Goal: Find specific page/section: Find specific page/section

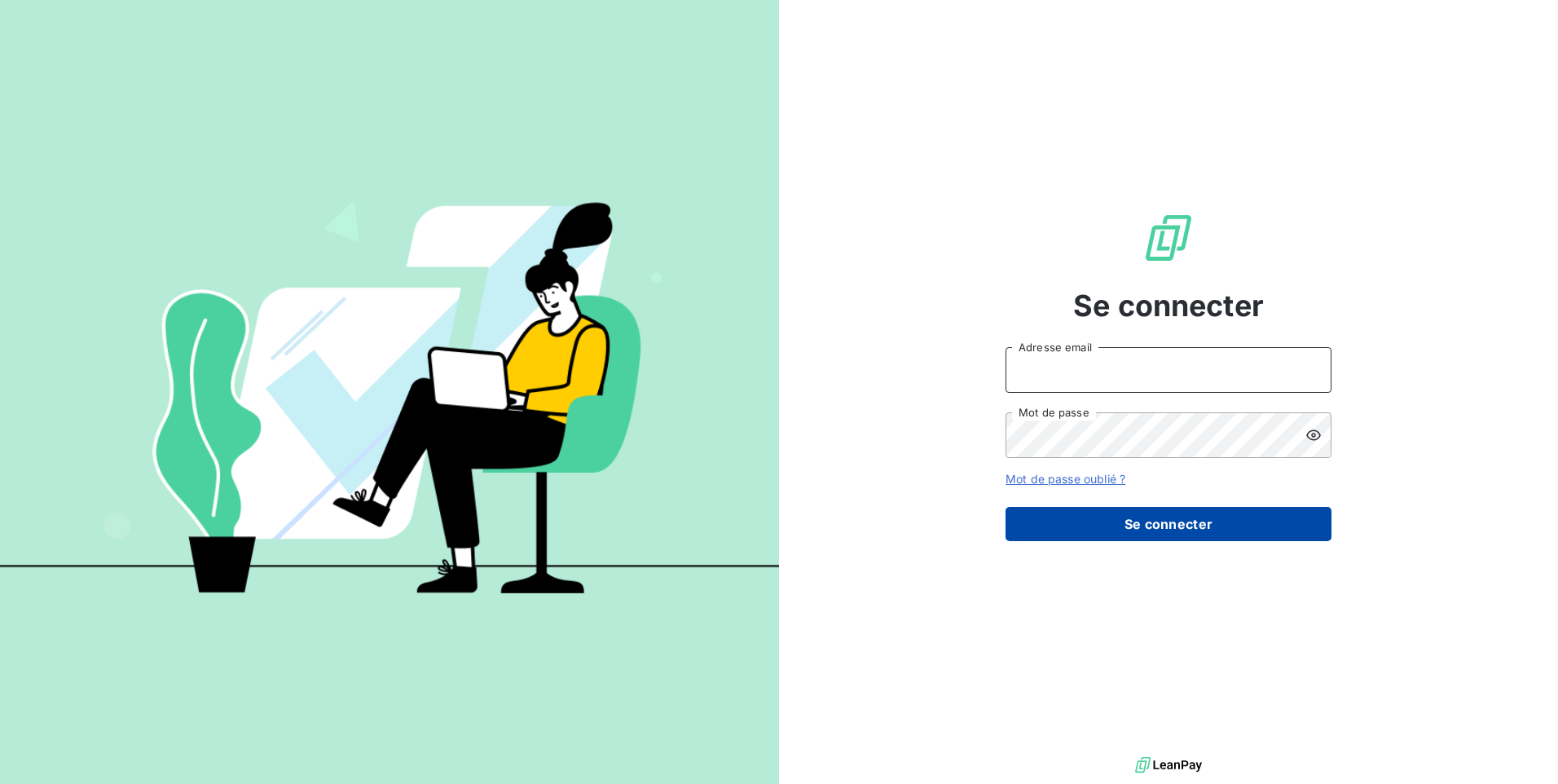
type input "[EMAIL_ADDRESS][DOMAIN_NAME]"
click at [1177, 516] on button "Se connecter" at bounding box center [1168, 524] width 326 height 34
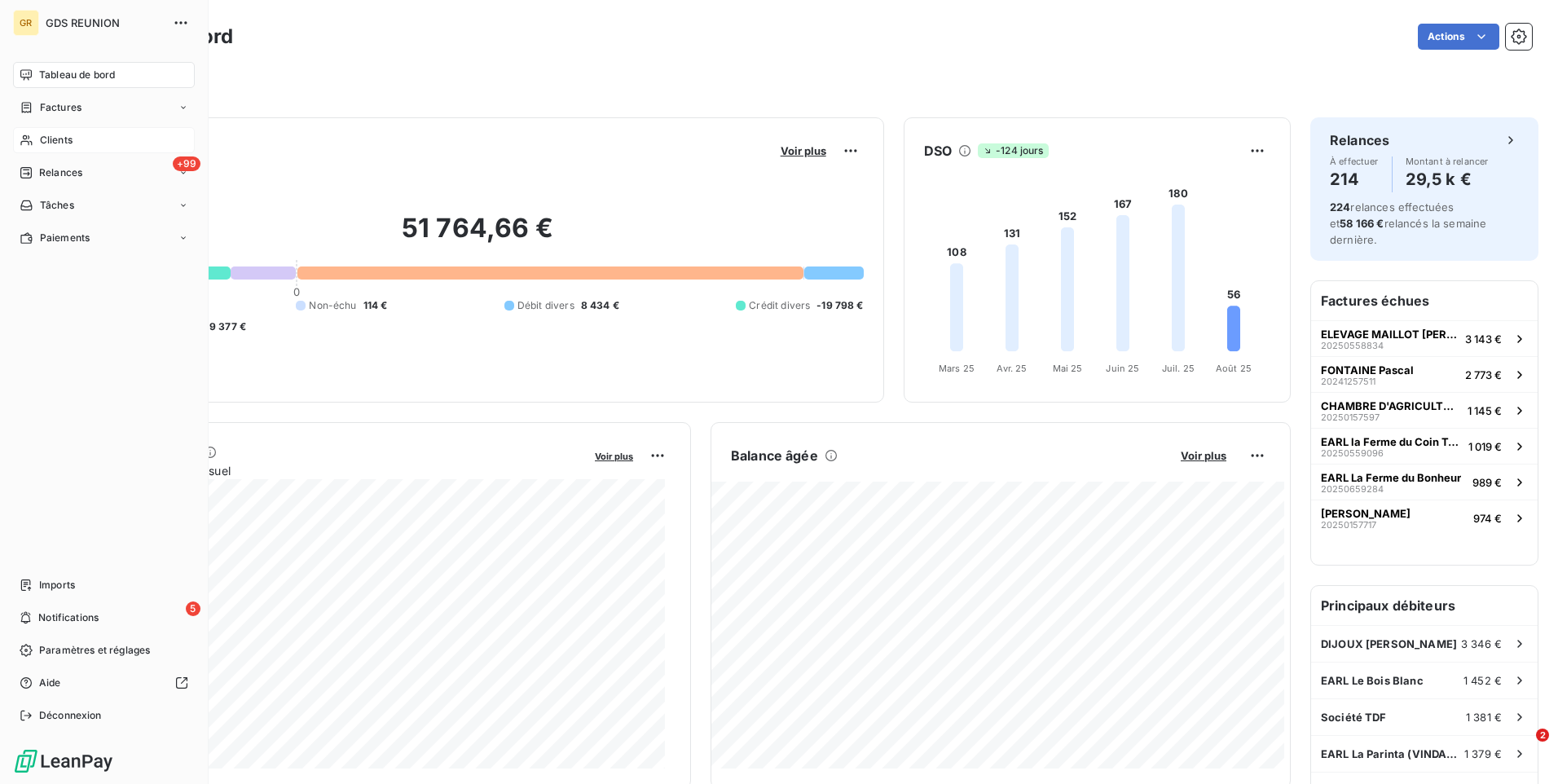
click at [61, 136] on span "Clients" at bounding box center [56, 140] width 33 height 15
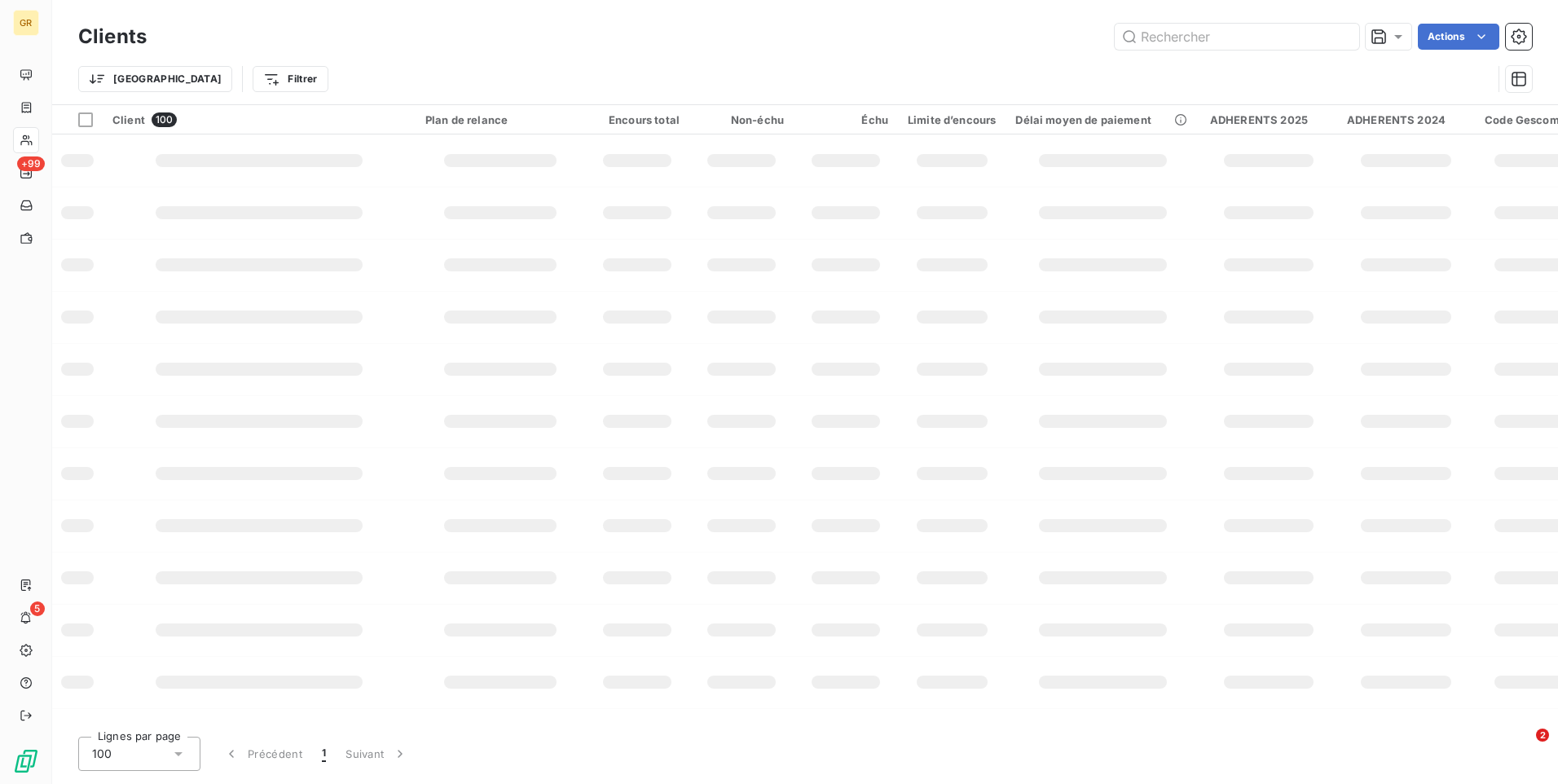
drag, startPoint x: 1200, startPoint y: 42, endPoint x: 1246, endPoint y: 9, distance: 56.6
click at [1200, 41] on input "text" at bounding box center [1237, 37] width 245 height 26
type input "C"
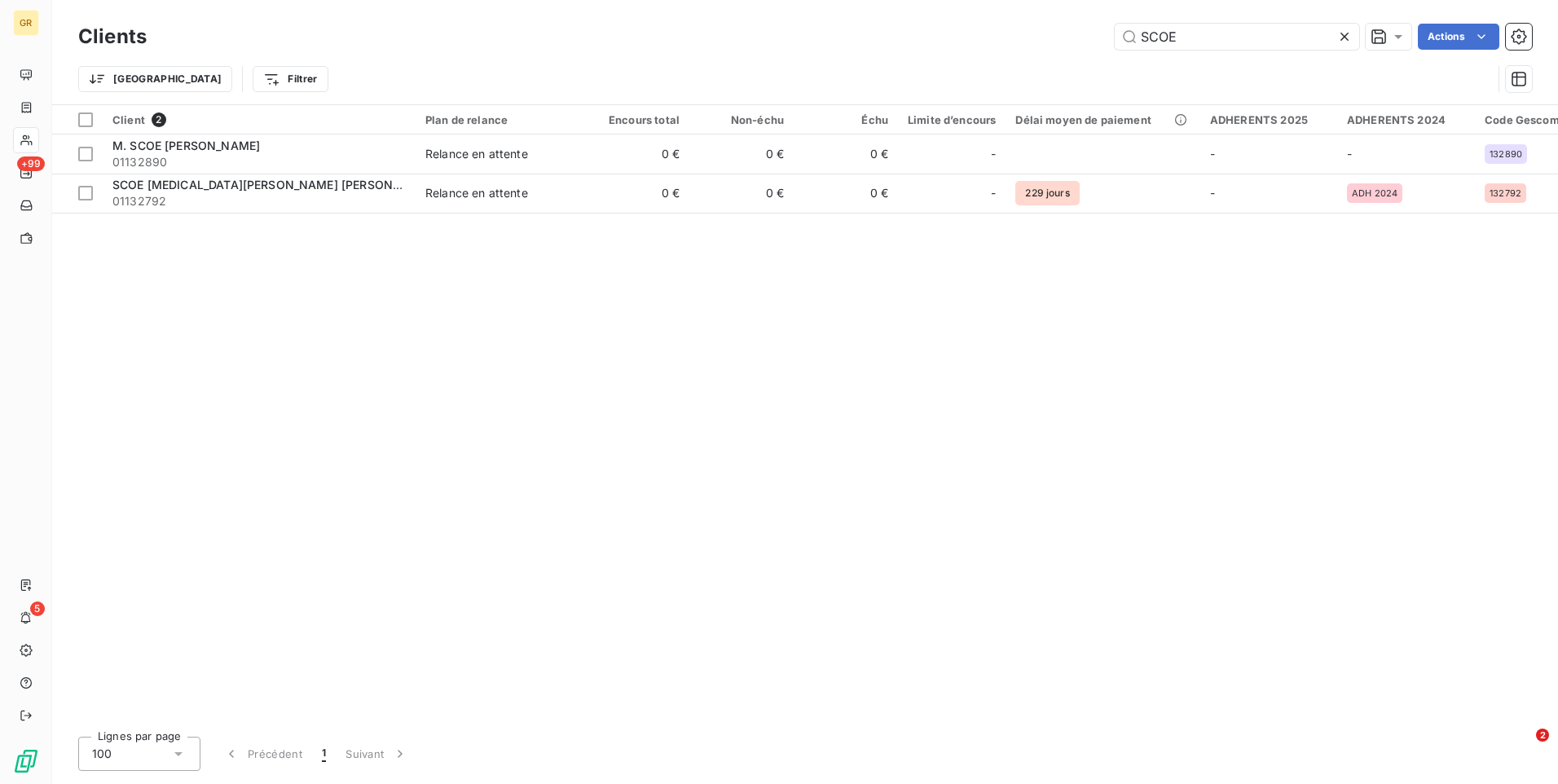
type input "SCOE"
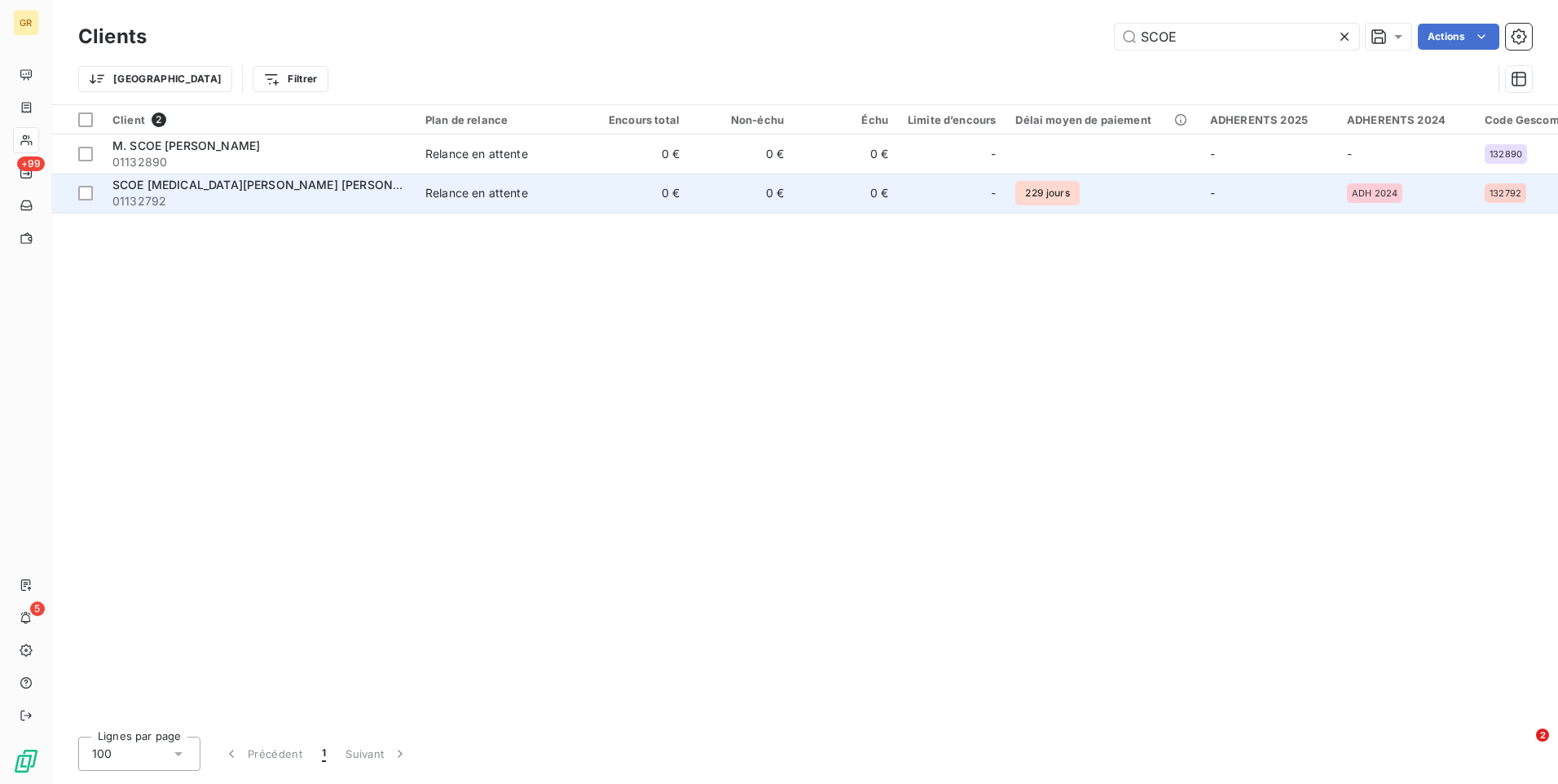
click at [252, 199] on span "01132792" at bounding box center [259, 201] width 294 height 16
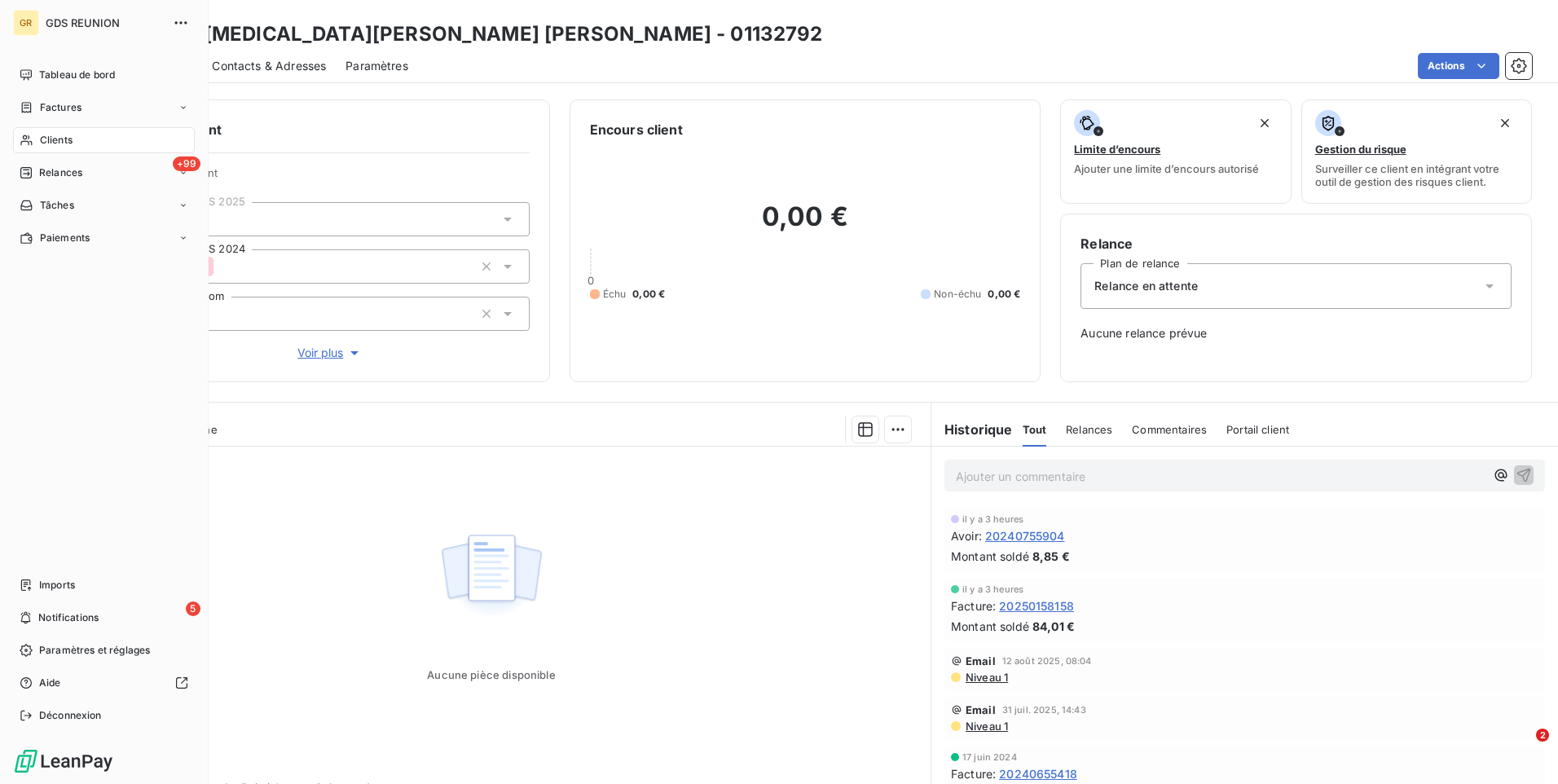
click at [75, 151] on div "Clients" at bounding box center [104, 140] width 181 height 26
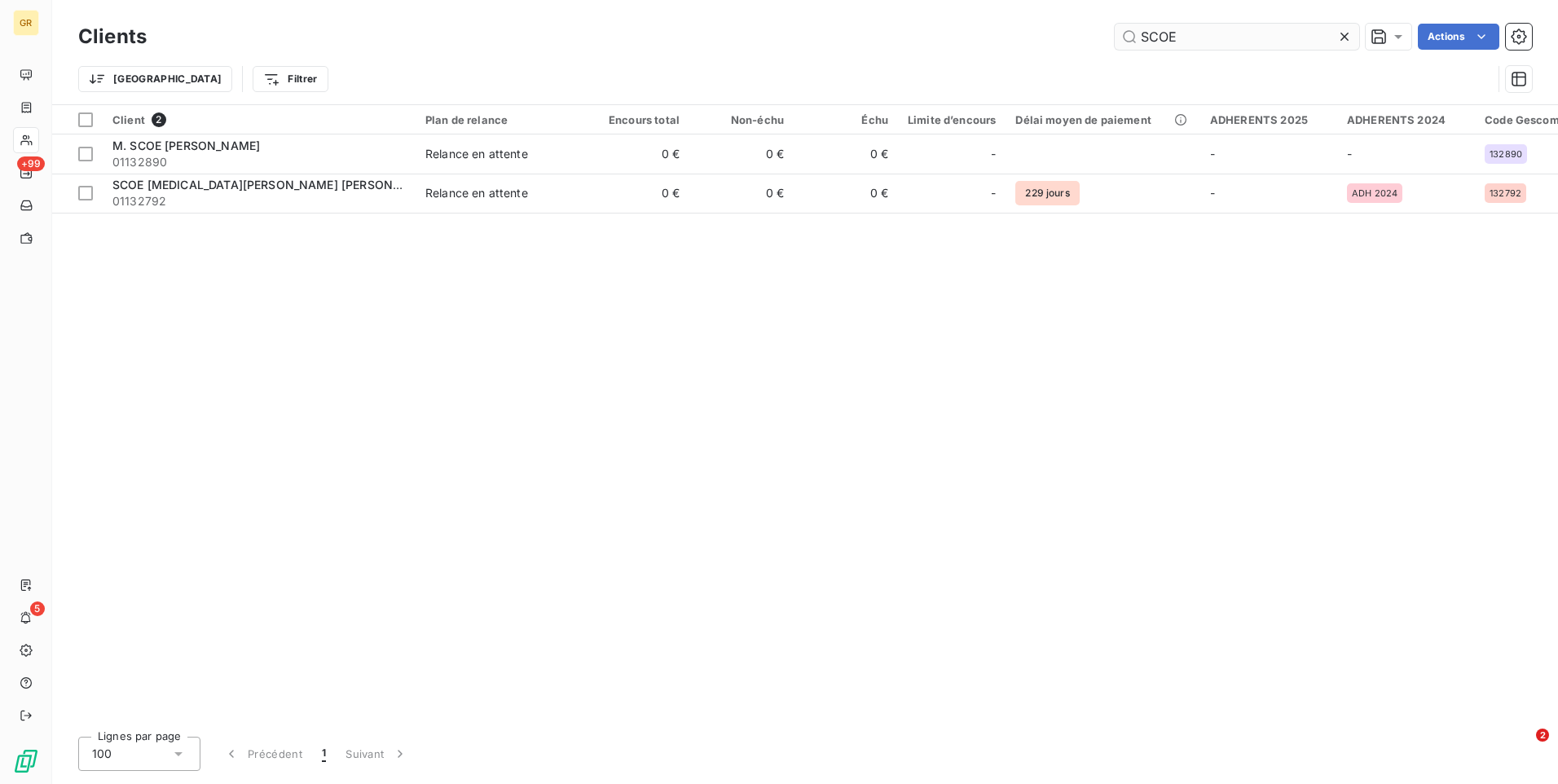
click at [1176, 43] on input "SCOE" at bounding box center [1237, 37] width 245 height 26
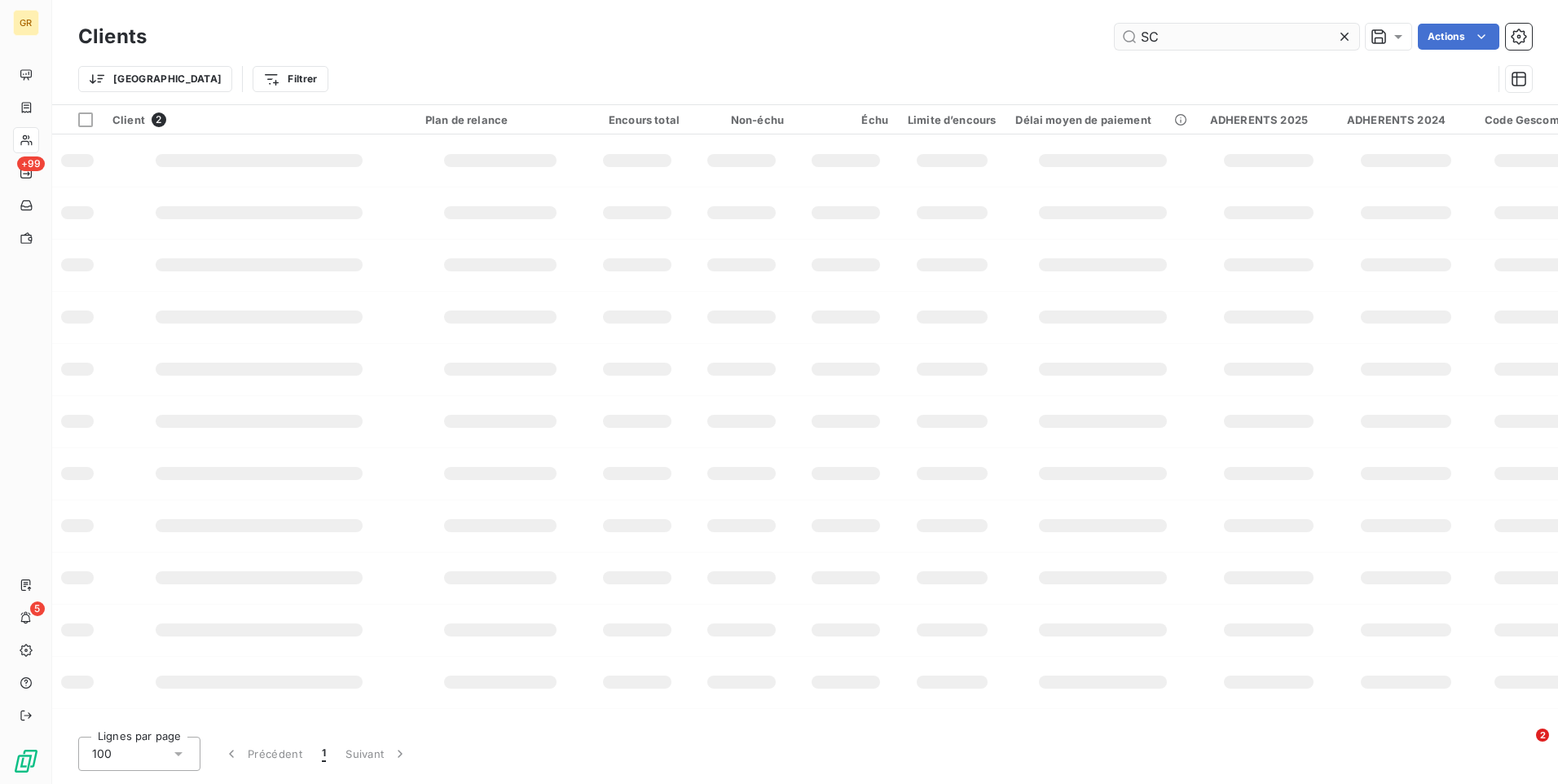
type input "S"
type input "RICHARD"
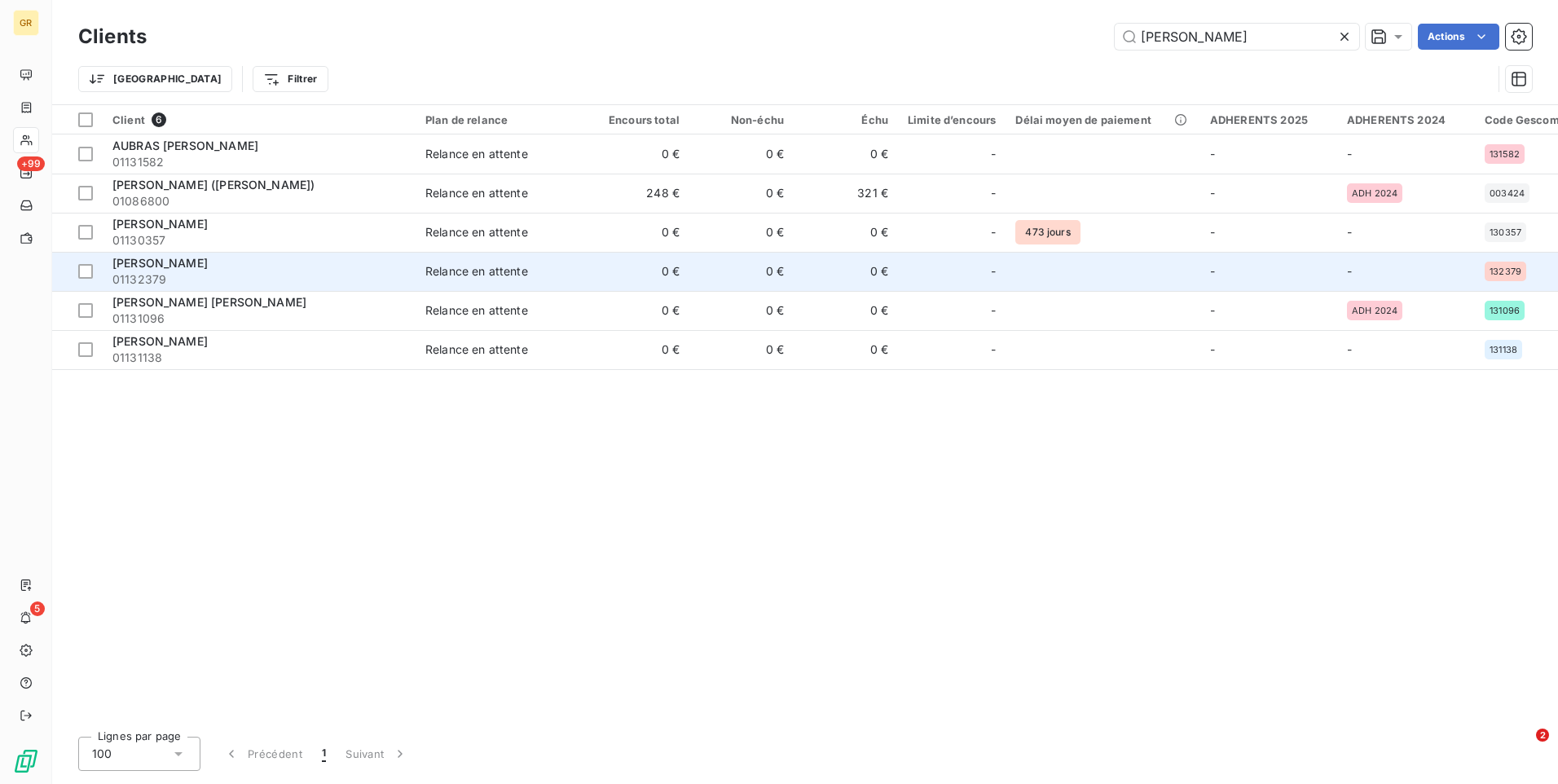
click at [496, 280] on td "Relance en attente" at bounding box center [501, 271] width 169 height 39
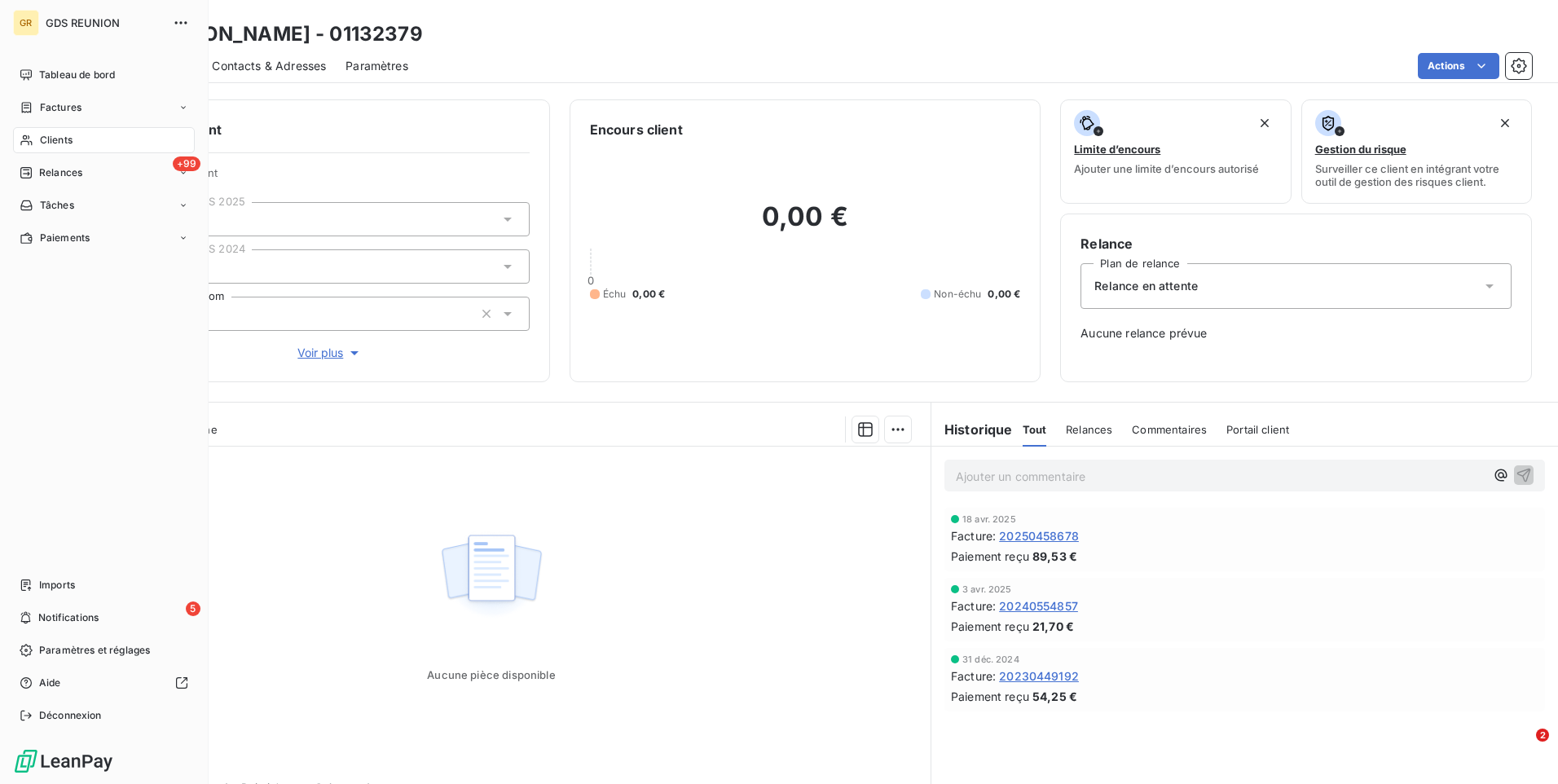
click at [48, 130] on div "Clients" at bounding box center [104, 140] width 181 height 26
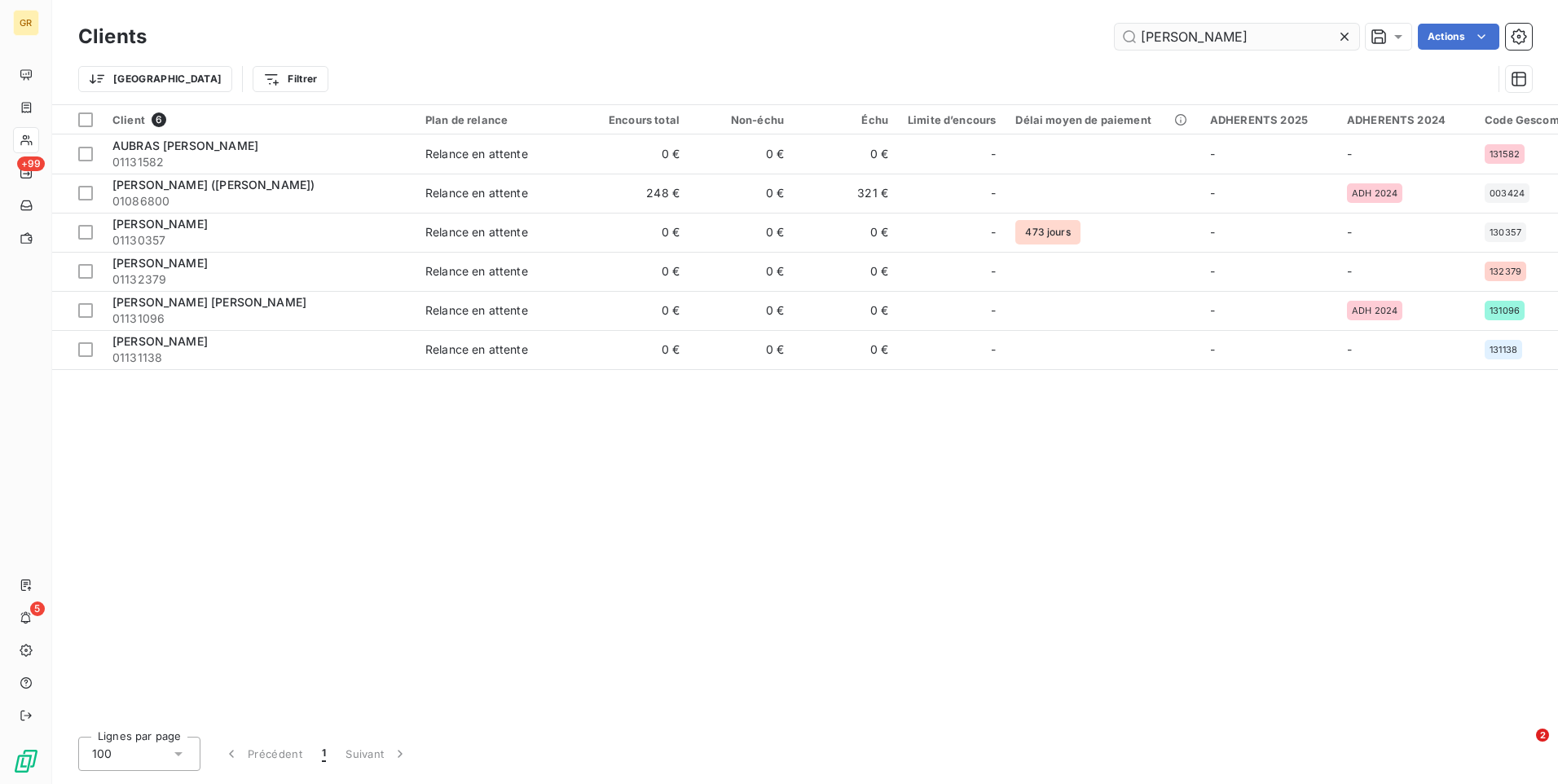
click at [1280, 31] on input "RICHARD" at bounding box center [1237, 37] width 245 height 26
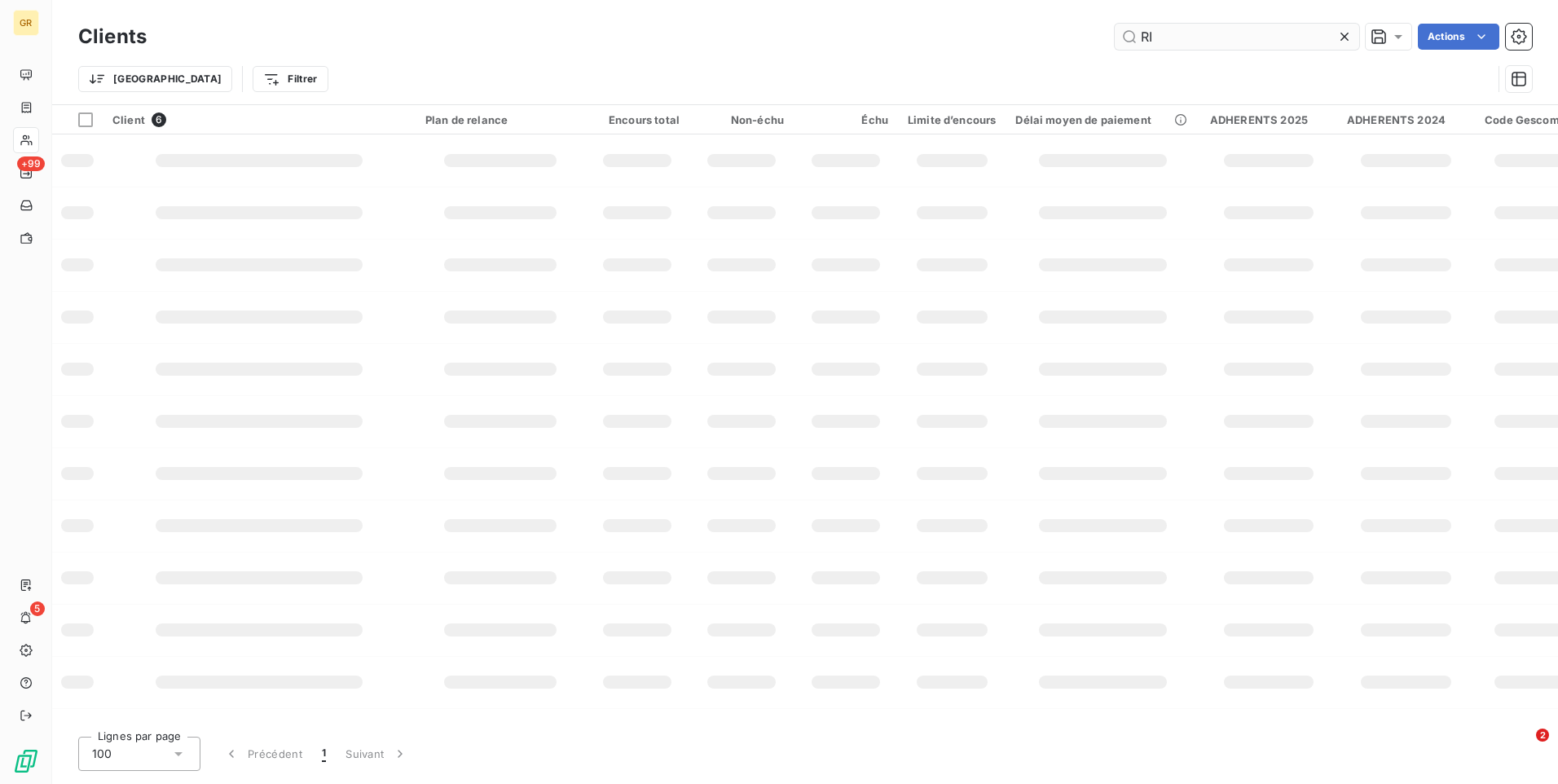
type input "R"
type input "FONTAINE JULIE"
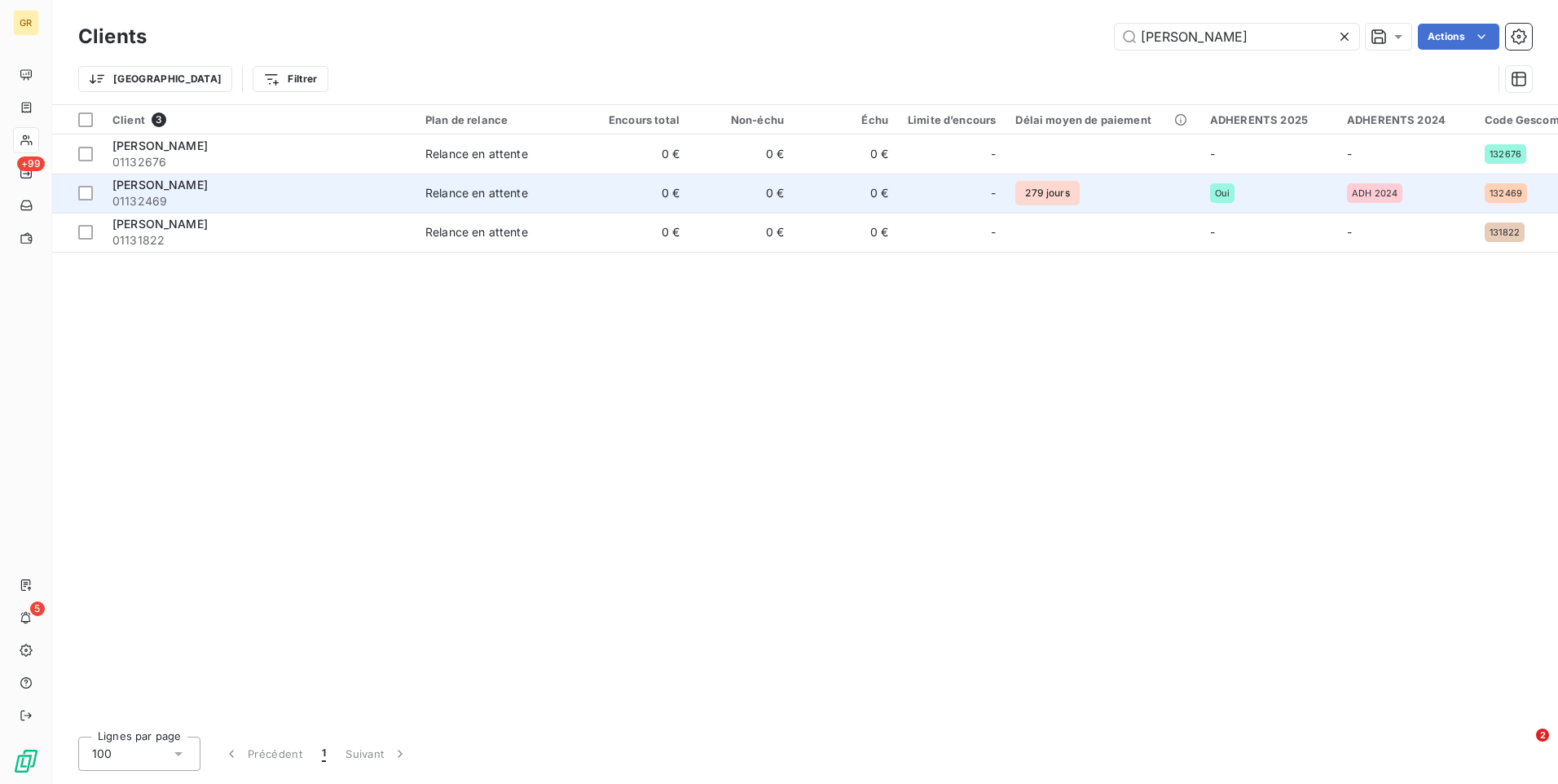
click at [235, 195] on span "01132469" at bounding box center [259, 201] width 294 height 16
